Goal: Task Accomplishment & Management: Use online tool/utility

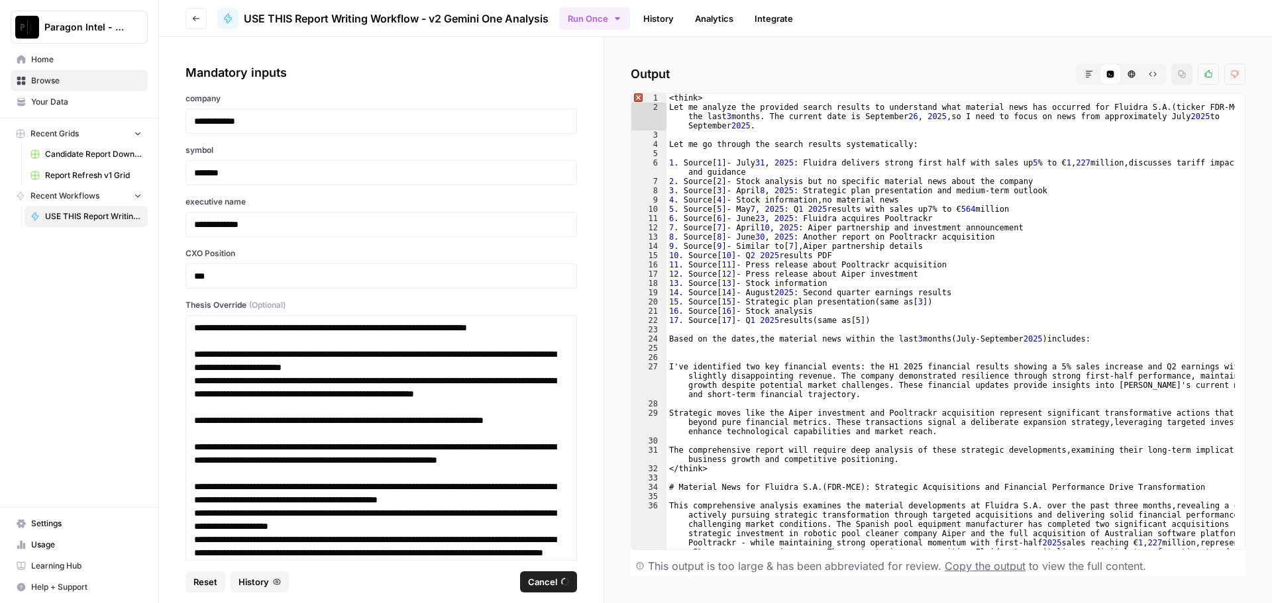
scroll to position [12561, 0]
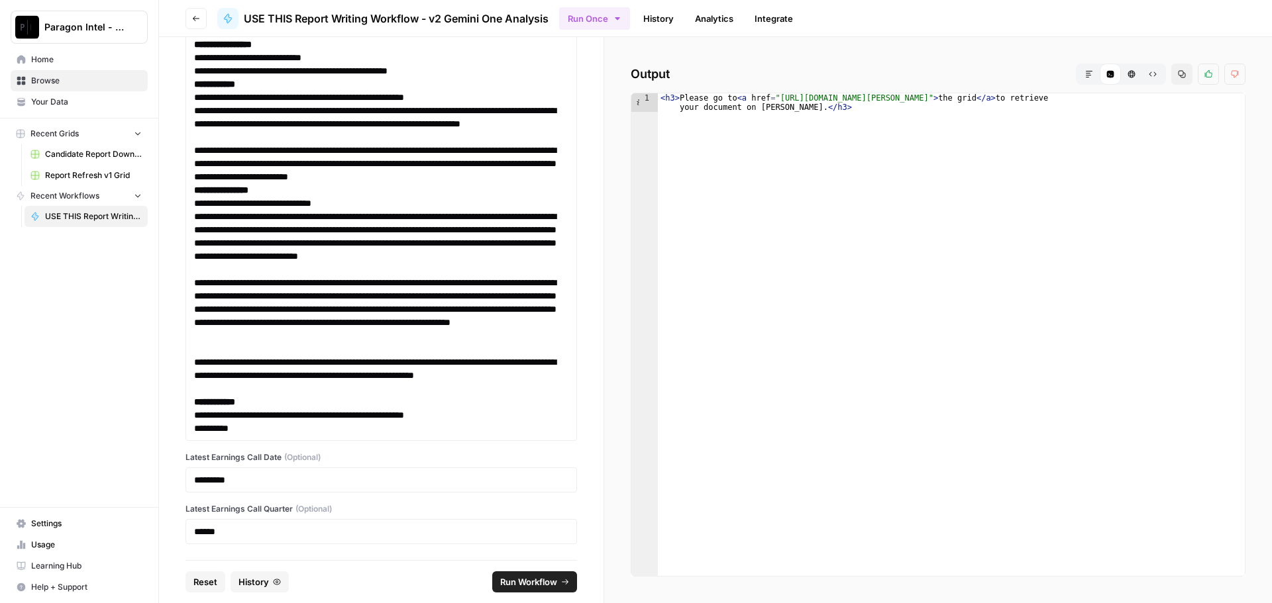
type textarea "**********"
drag, startPoint x: 773, startPoint y: 100, endPoint x: 1135, endPoint y: 99, distance: 361.7
click at [1131, 95] on div "< h3 > Please go to < a href = "[URL][DOMAIN_NAME][PERSON_NAME]" > the grid </ …" at bounding box center [951, 353] width 587 height 520
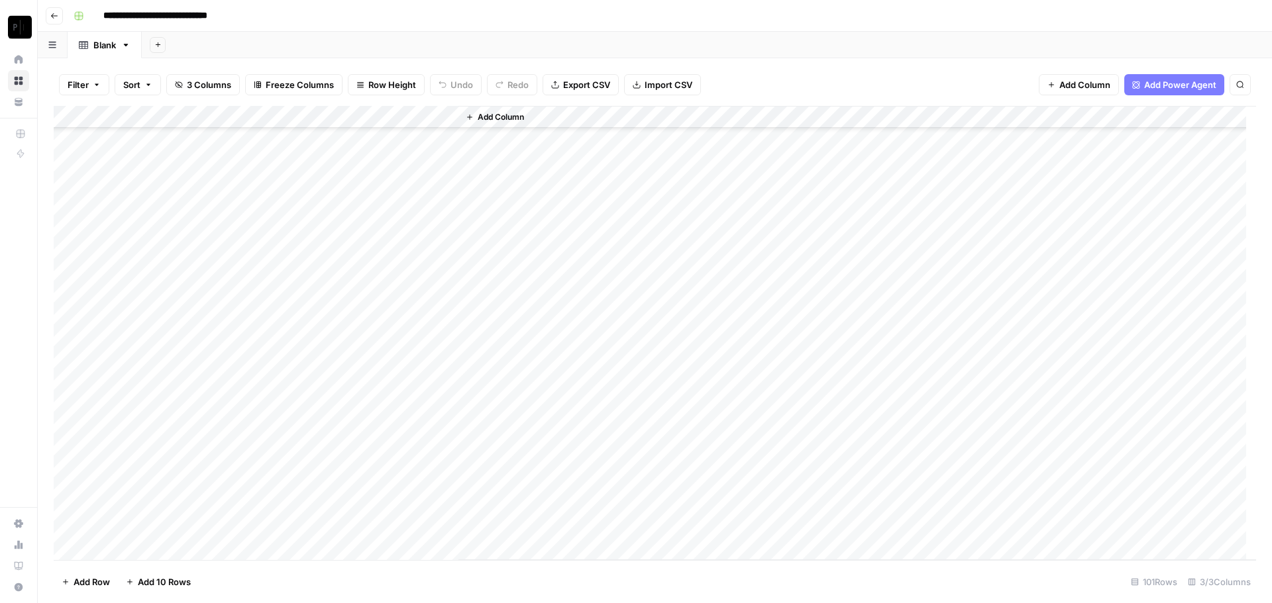
scroll to position [1864, 0]
click at [268, 526] on div "Add Column" at bounding box center [655, 333] width 1202 height 454
click at [325, 528] on div "Add Column" at bounding box center [655, 333] width 1202 height 454
click at [327, 529] on div "Add Column" at bounding box center [655, 333] width 1202 height 454
